Goal: Task Accomplishment & Management: Complete application form

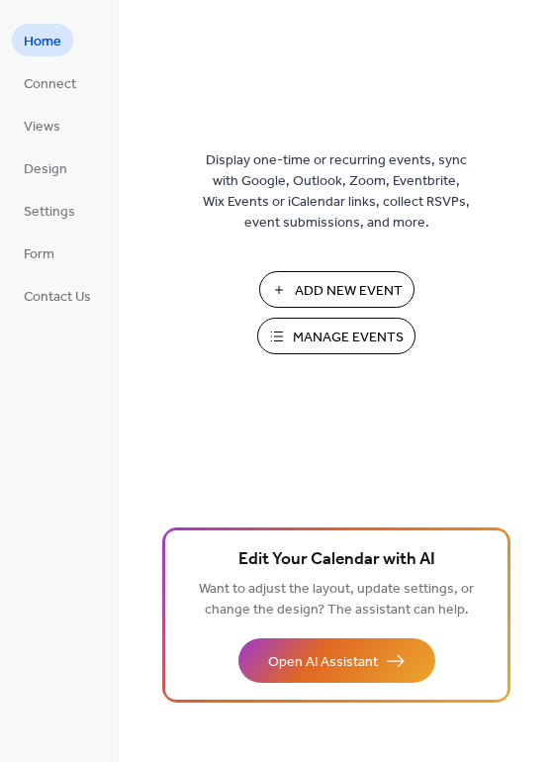
click at [348, 295] on span "Add New Event" at bounding box center [349, 291] width 108 height 21
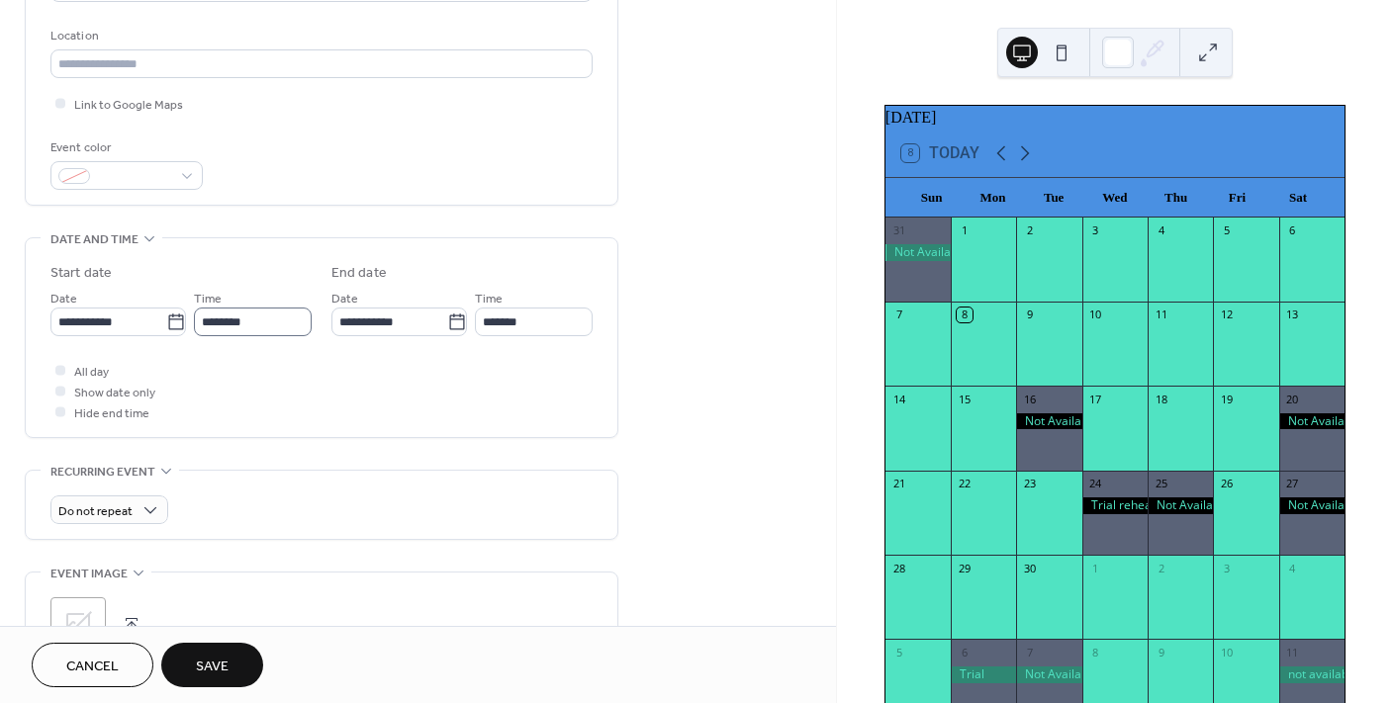
scroll to position [404, 0]
type input "**********"
click at [171, 329] on icon at bounding box center [176, 326] width 20 height 20
click at [166, 329] on input "**********" at bounding box center [108, 325] width 116 height 29
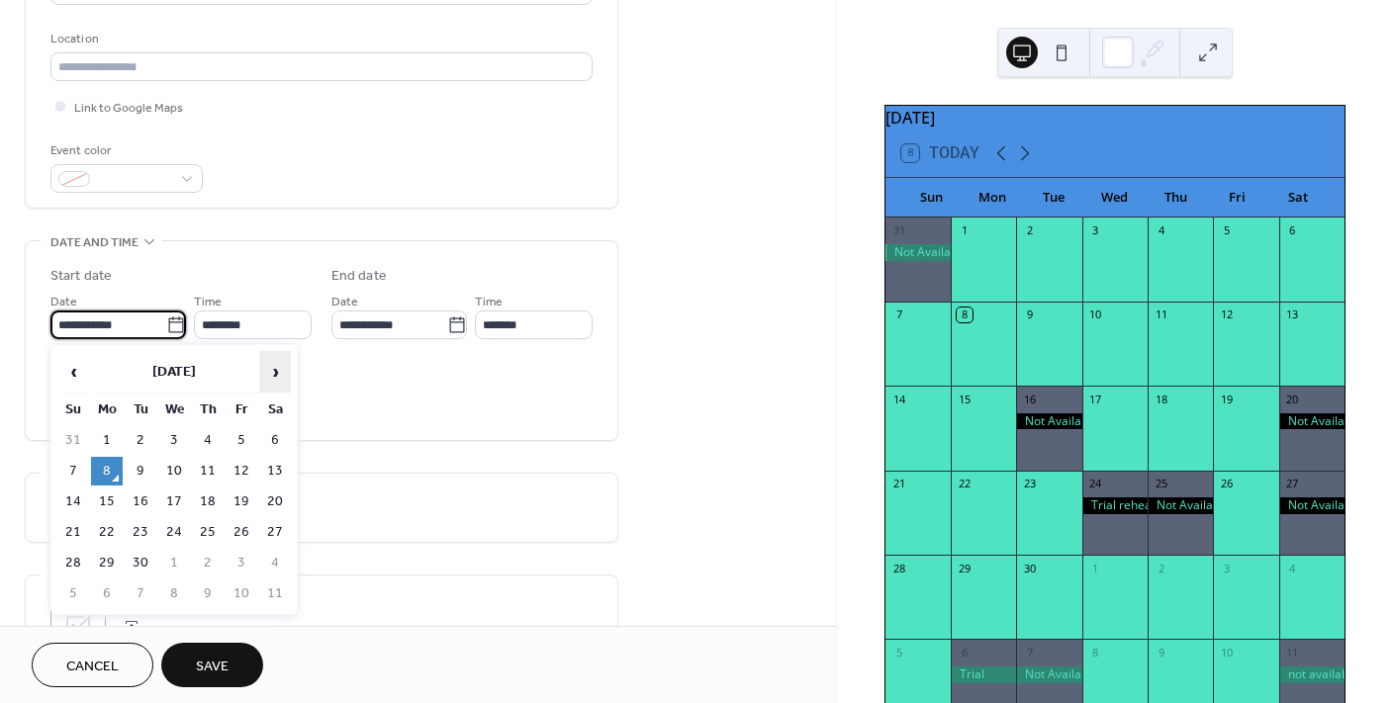
click at [272, 374] on span "›" at bounding box center [275, 372] width 30 height 40
click at [271, 375] on span "›" at bounding box center [275, 372] width 30 height 40
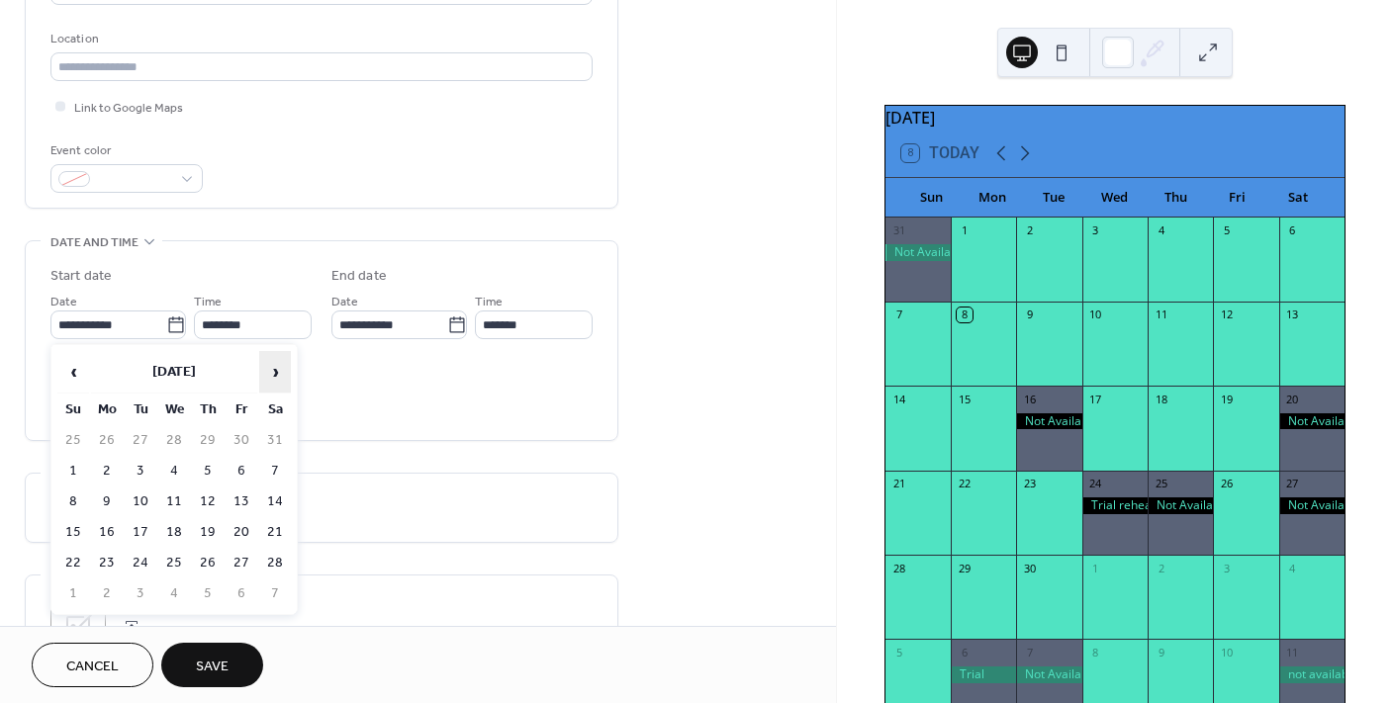
click at [271, 375] on span "›" at bounding box center [275, 372] width 30 height 40
click at [267, 566] on td "30" at bounding box center [275, 563] width 32 height 29
type input "**********"
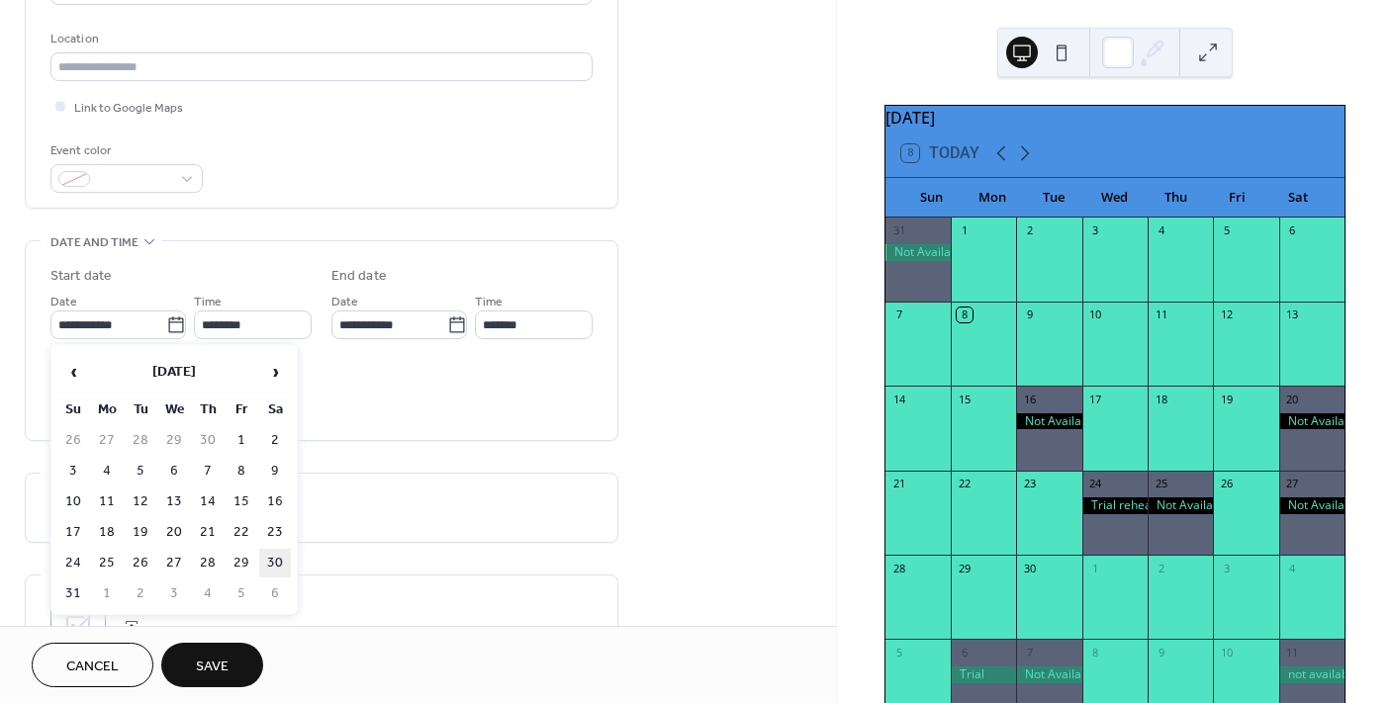
type input "**********"
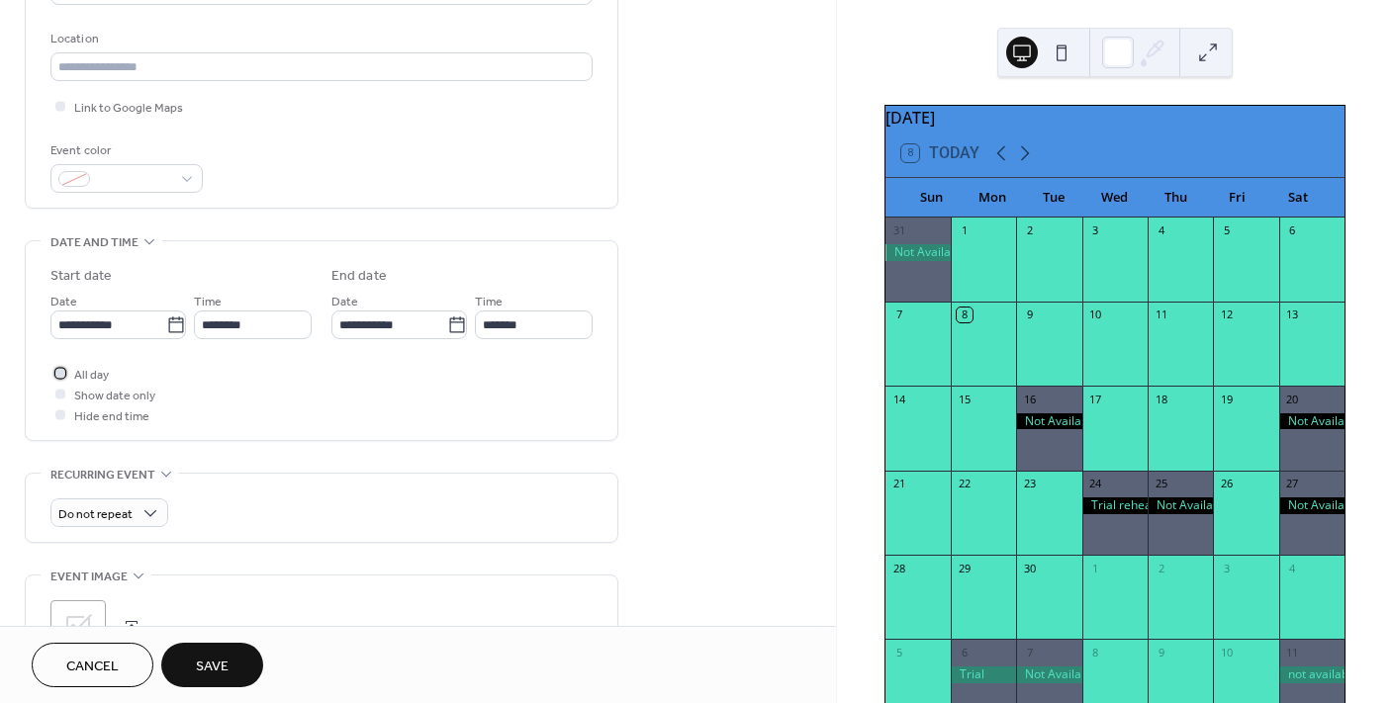
click at [61, 374] on div at bounding box center [60, 373] width 10 height 10
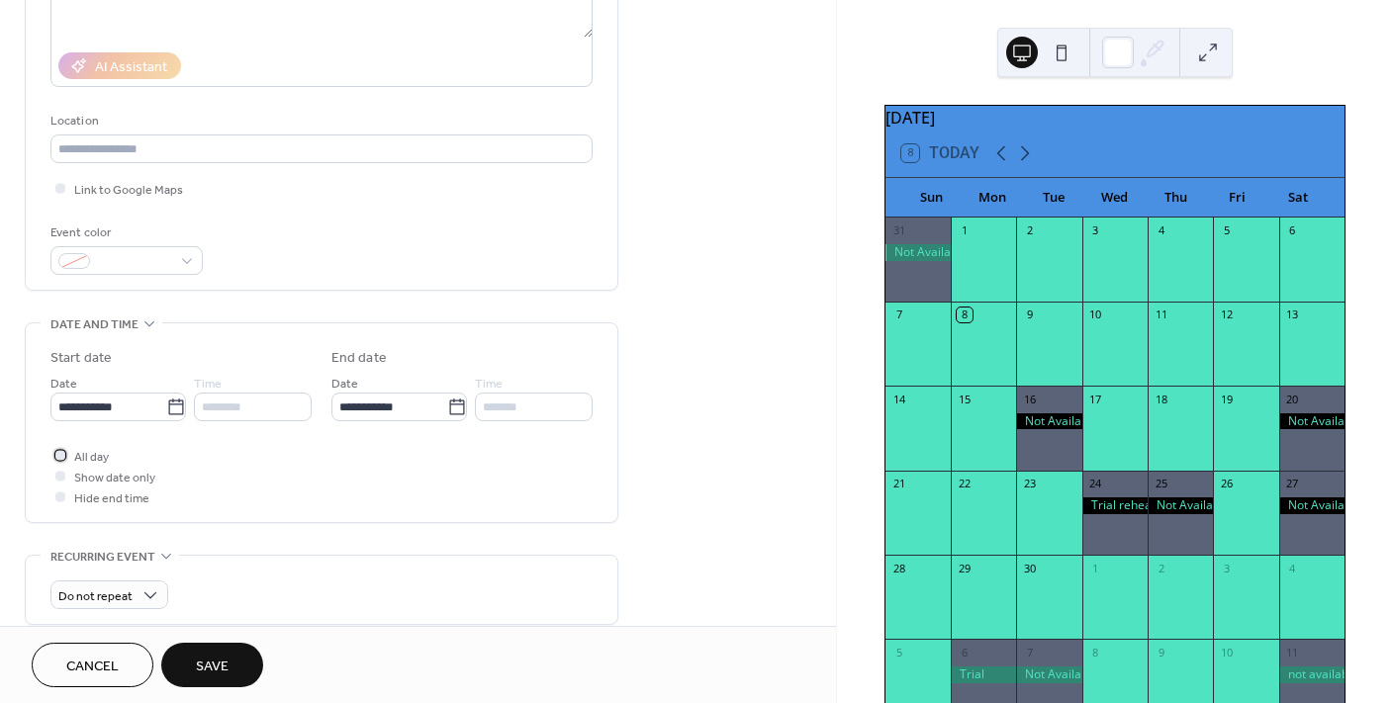
scroll to position [353, 0]
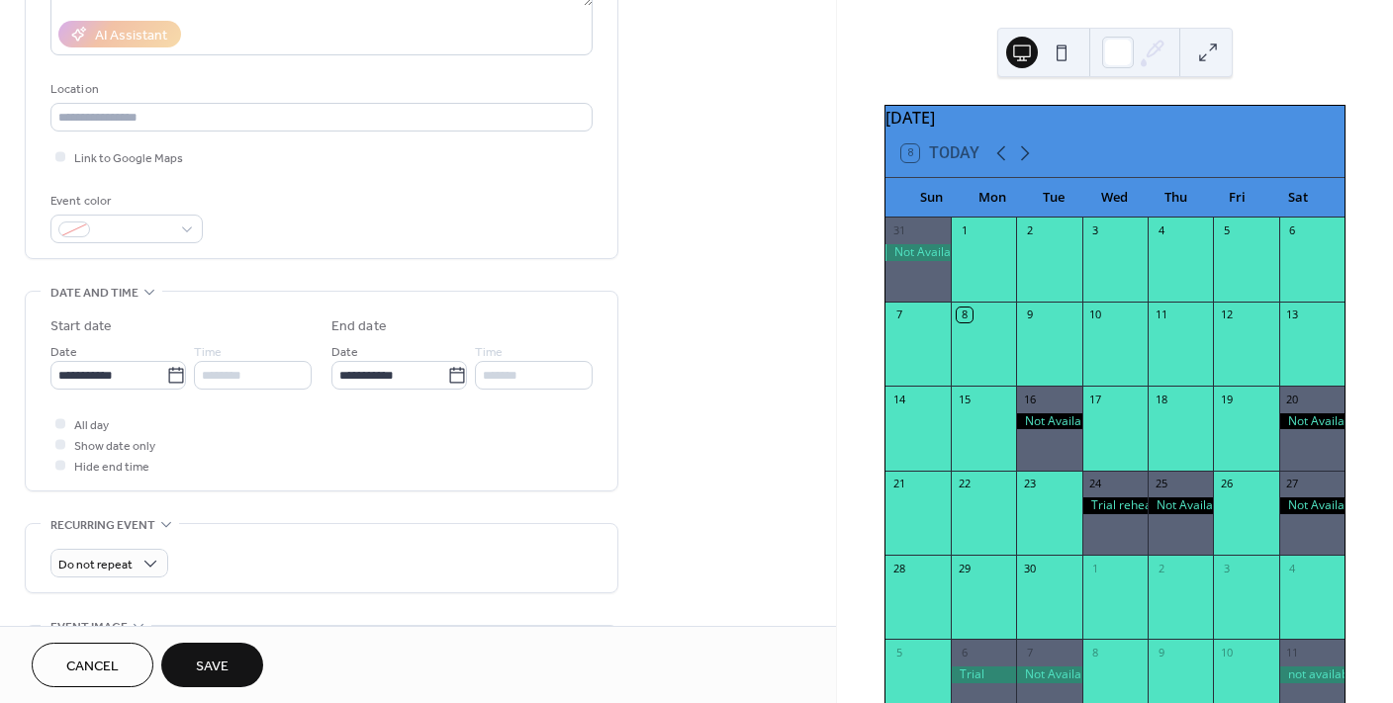
click at [226, 677] on span "Save" at bounding box center [212, 667] width 33 height 21
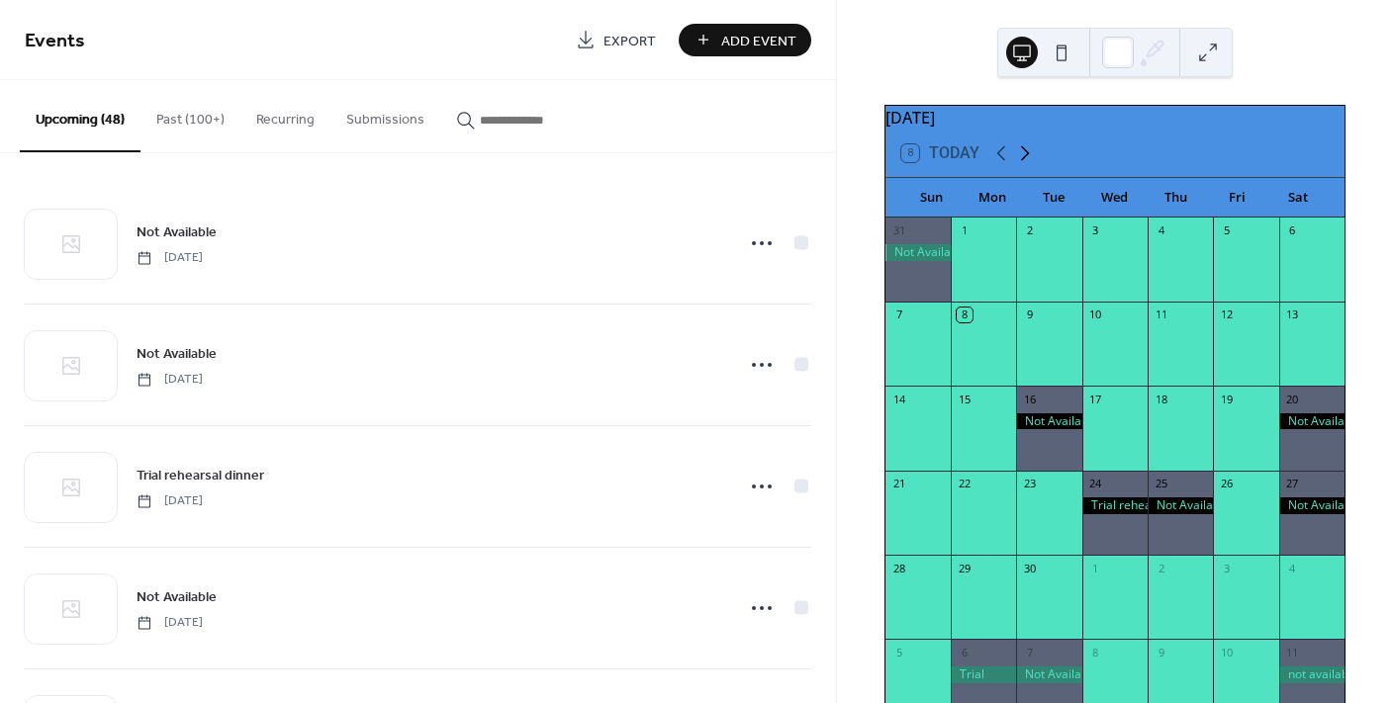
click at [1026, 165] on icon at bounding box center [1025, 153] width 24 height 24
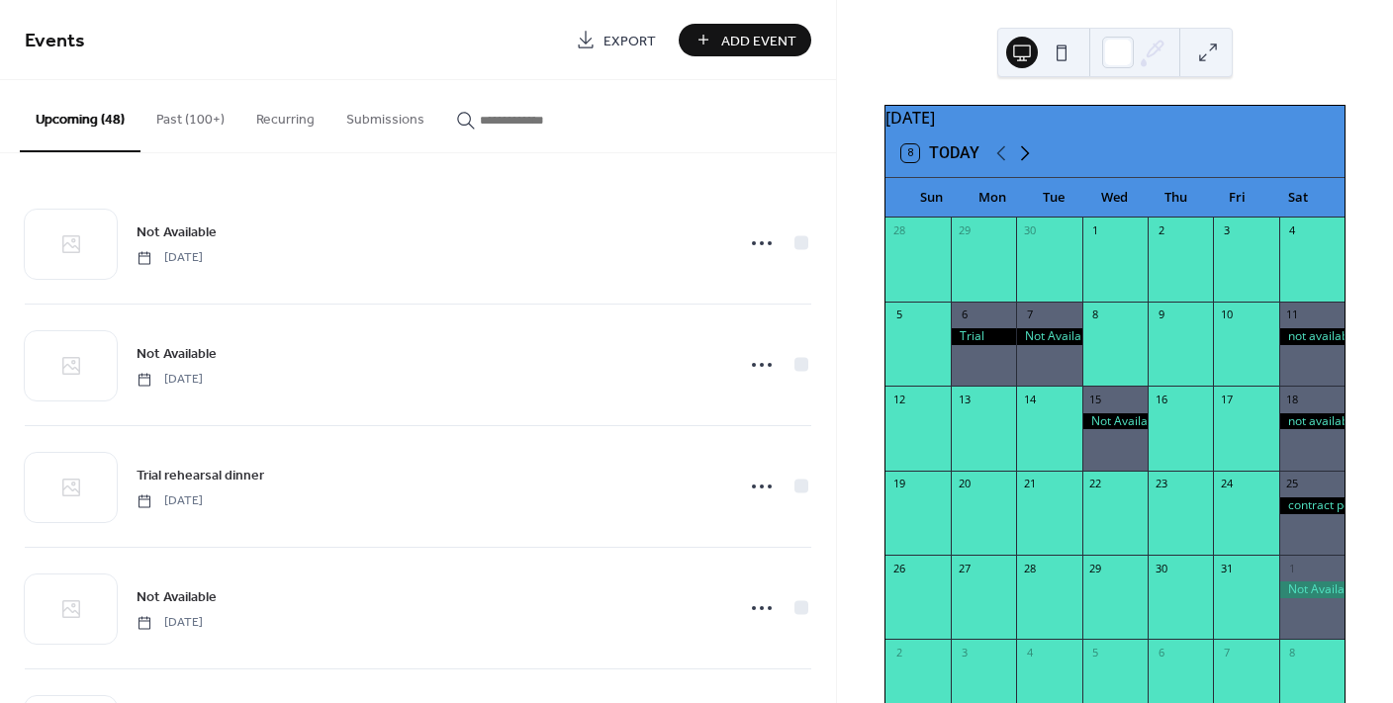
click at [1026, 165] on icon at bounding box center [1025, 153] width 24 height 24
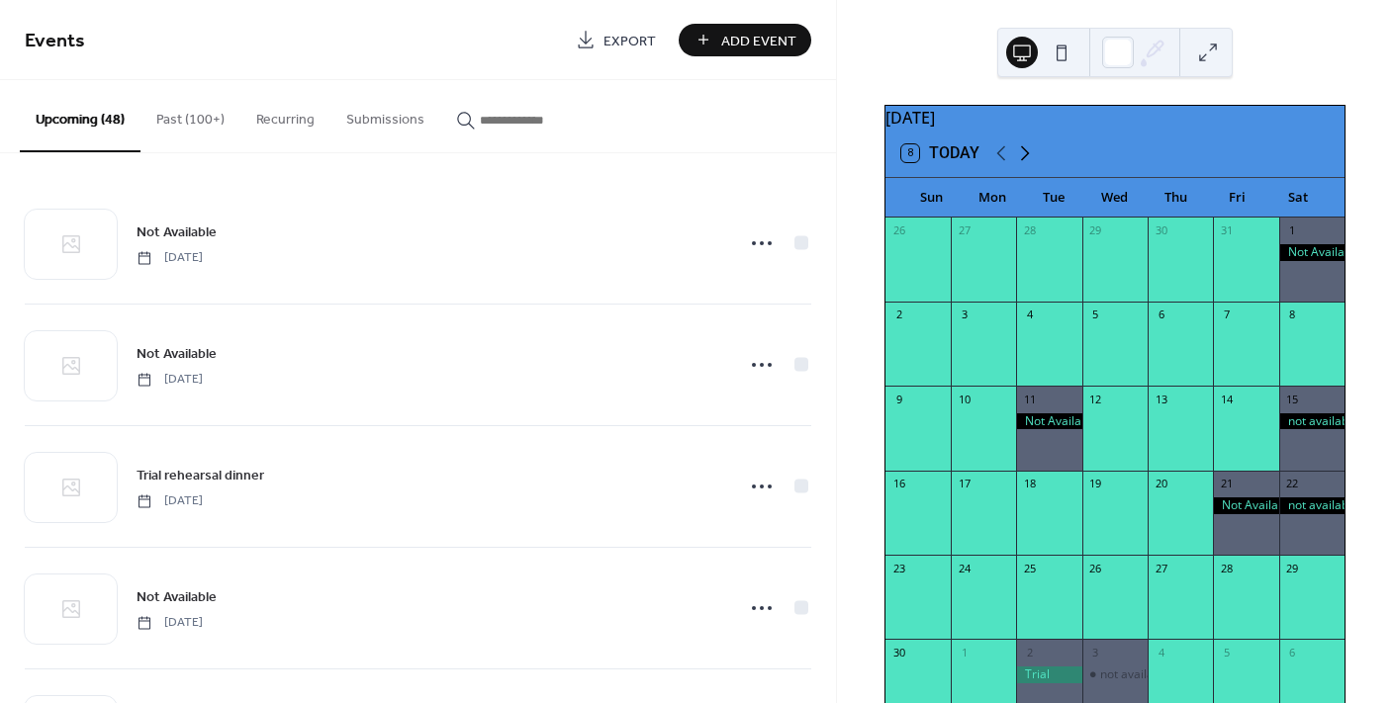
click at [1026, 165] on icon at bounding box center [1025, 153] width 24 height 24
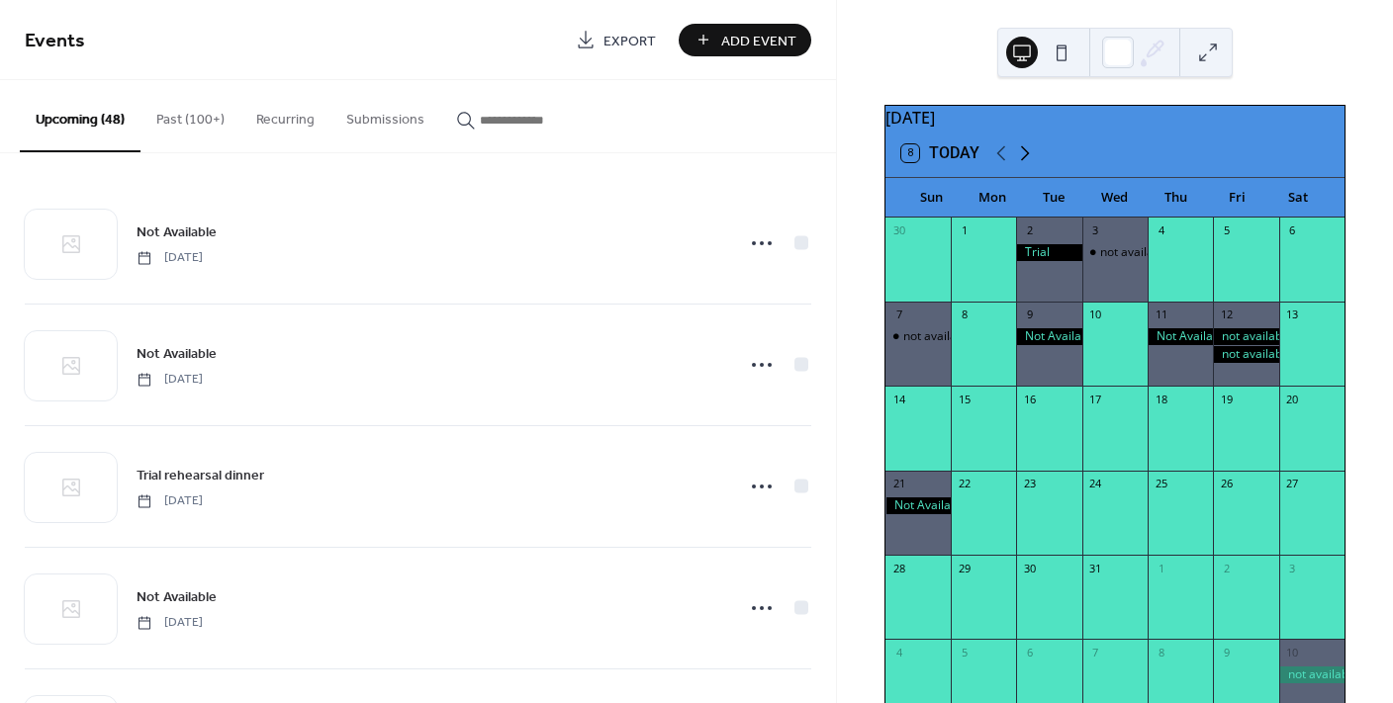
click at [1026, 165] on icon at bounding box center [1025, 153] width 24 height 24
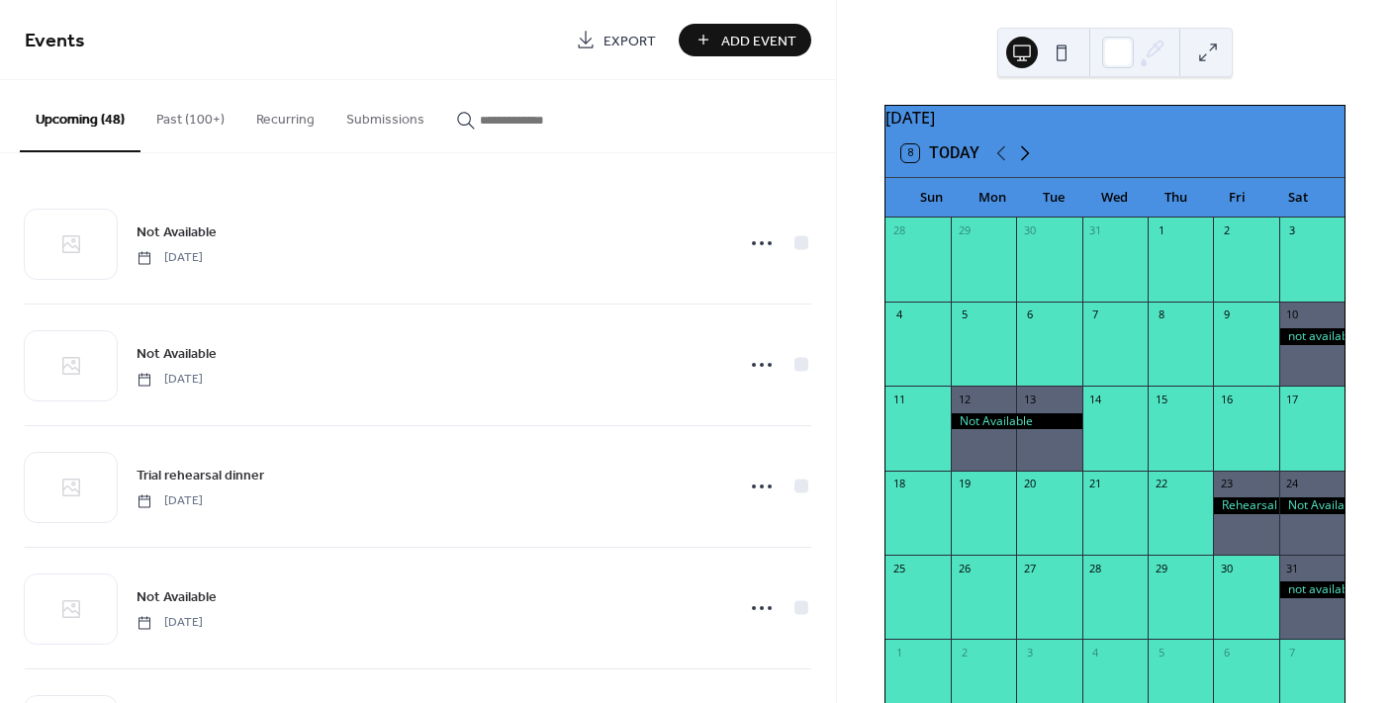
click at [1026, 165] on icon at bounding box center [1025, 153] width 24 height 24
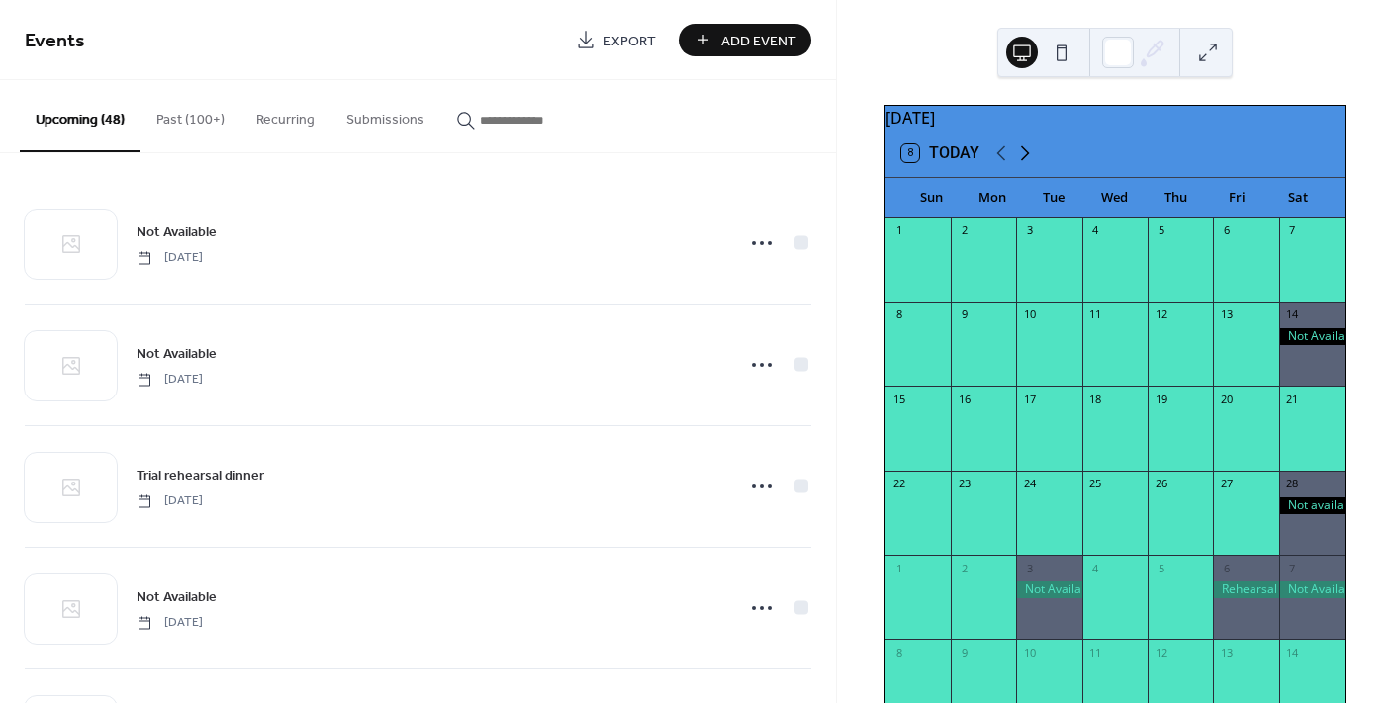
click at [1026, 165] on icon at bounding box center [1025, 153] width 24 height 24
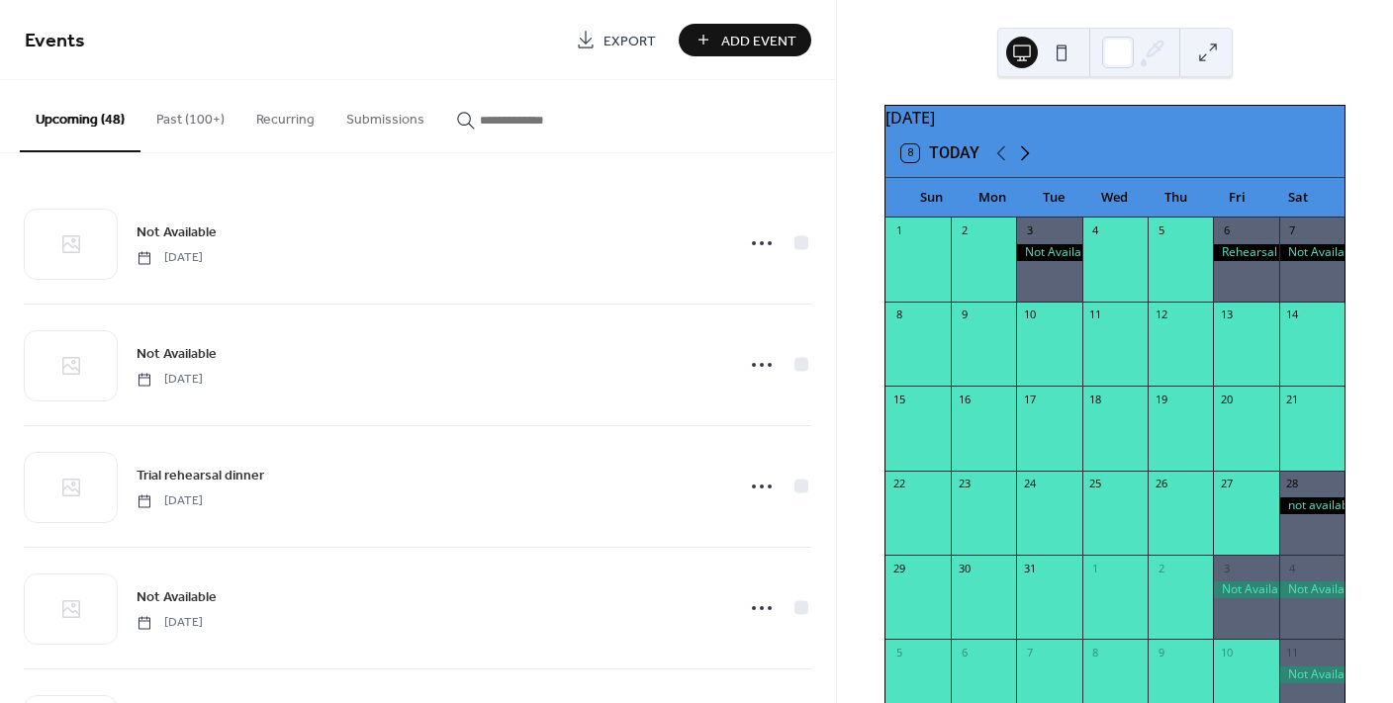
click at [1026, 165] on icon at bounding box center [1025, 153] width 24 height 24
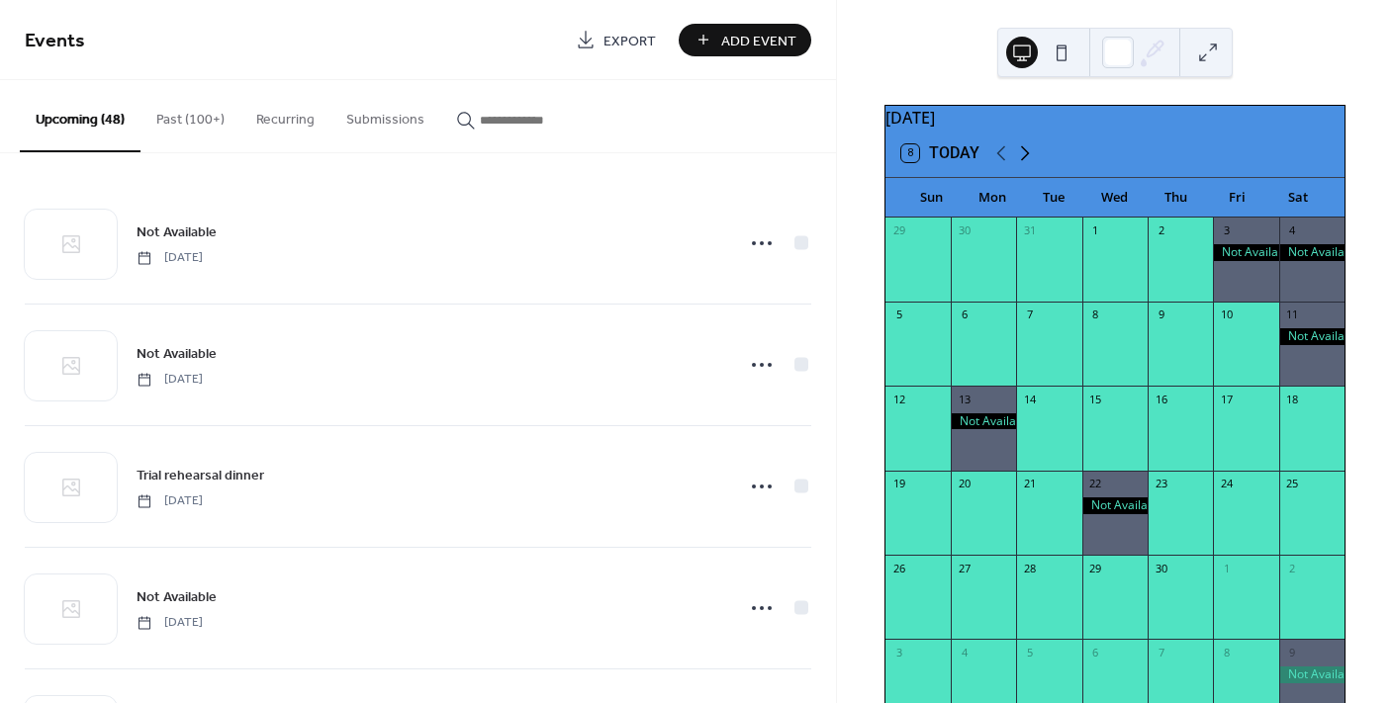
click at [1026, 165] on icon at bounding box center [1025, 153] width 24 height 24
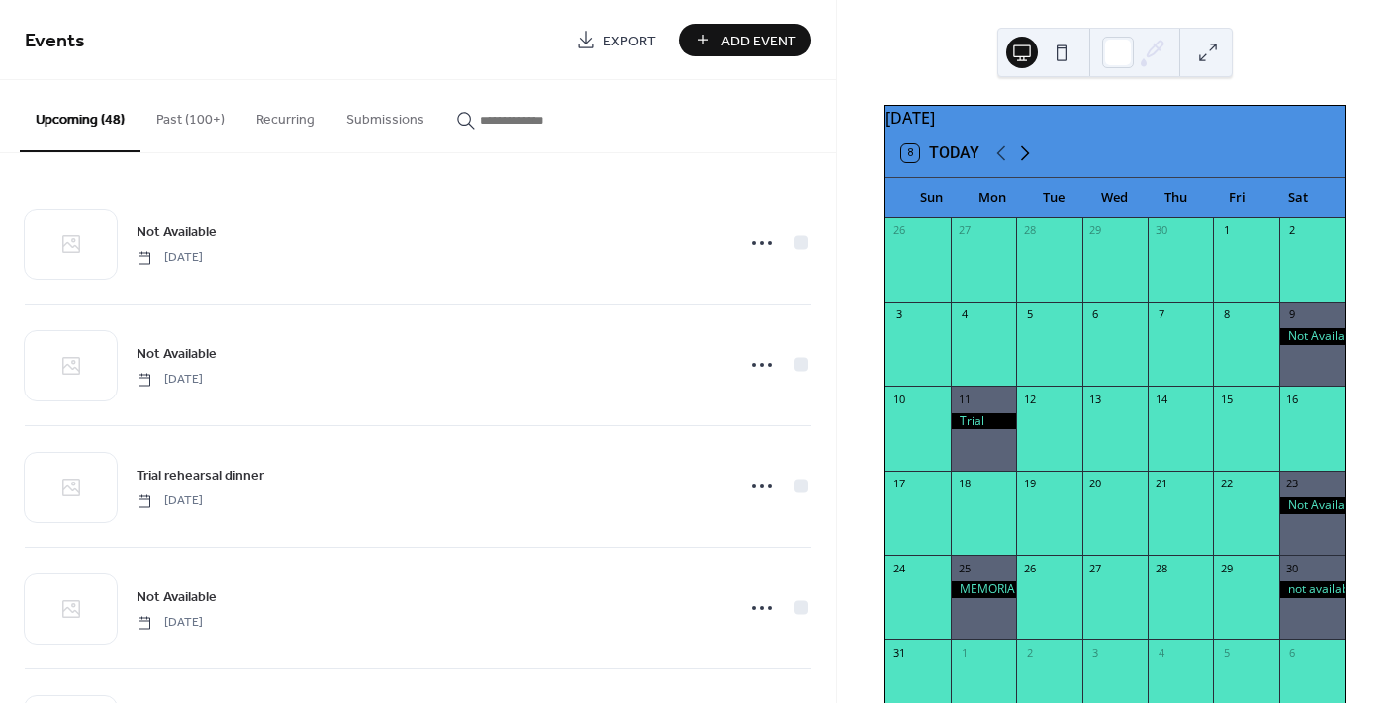
click at [1026, 165] on icon at bounding box center [1025, 153] width 24 height 24
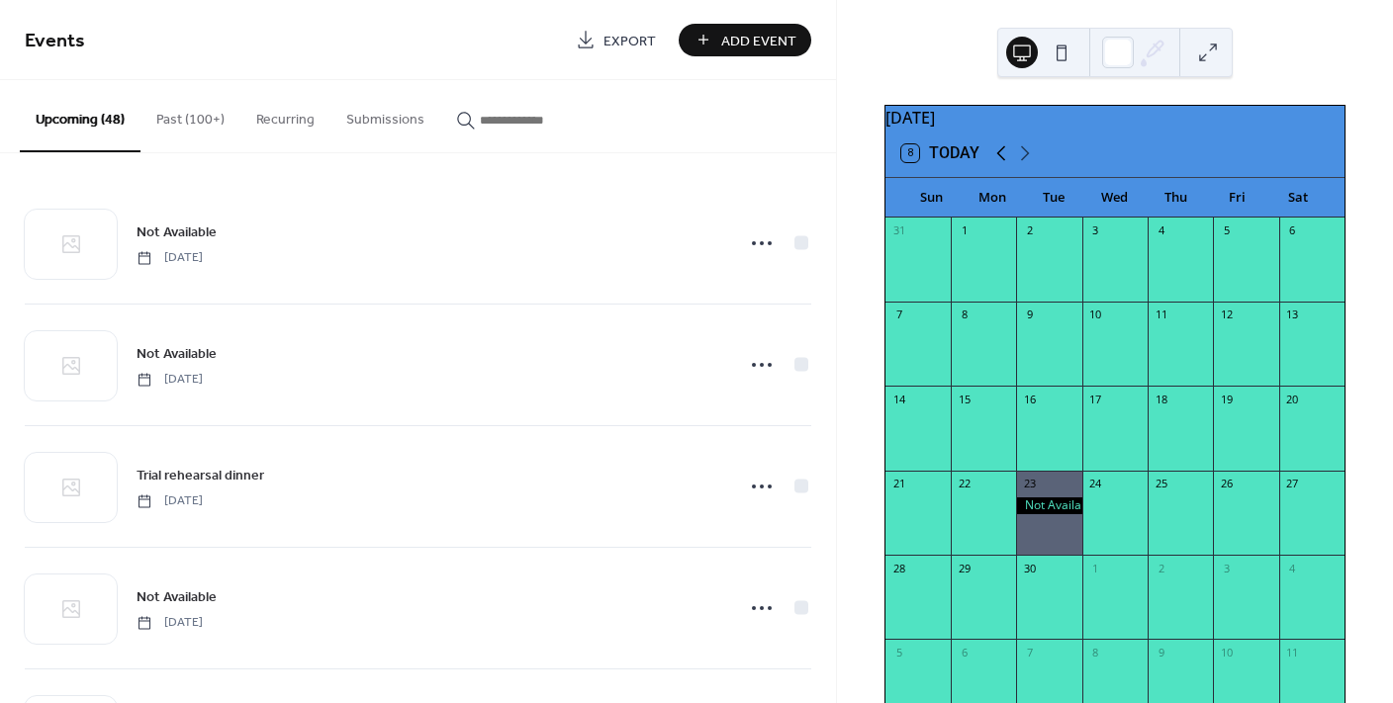
click at [1001, 164] on icon at bounding box center [1001, 153] width 24 height 24
